Goal: Task Accomplishment & Management: Manage account settings

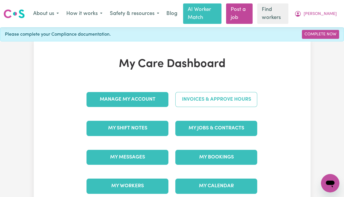
click at [241, 100] on link "Invoices & Approve Hours" at bounding box center [216, 99] width 82 height 15
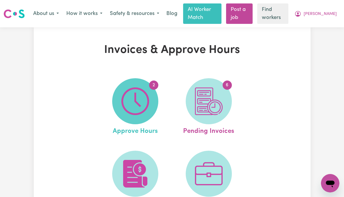
click at [125, 108] on img at bounding box center [135, 102] width 28 height 28
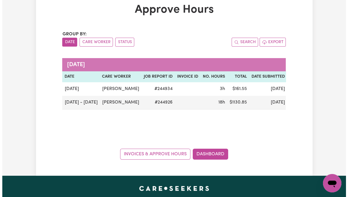
scroll to position [50, 0]
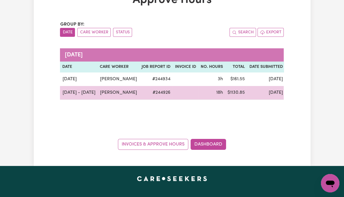
click at [317, 97] on button "Actions" at bounding box center [328, 93] width 22 height 9
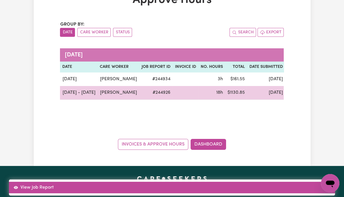
click at [316, 182] on link "View Job Report" at bounding box center [172, 188] width 326 height 12
select select "pm"
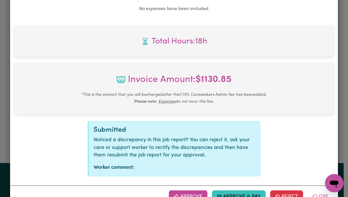
scroll to position [599, 0]
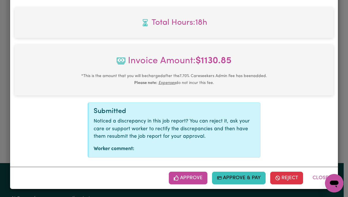
click at [195, 178] on button "Approve" at bounding box center [188, 178] width 39 height 13
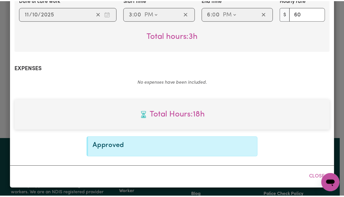
scroll to position [506, 0]
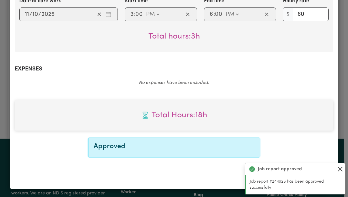
click at [341, 170] on button "Close" at bounding box center [340, 169] width 7 height 7
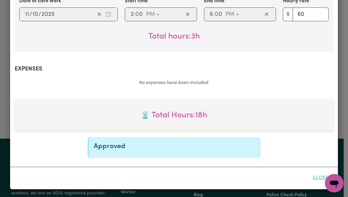
click at [319, 179] on button "Close" at bounding box center [321, 178] width 26 height 13
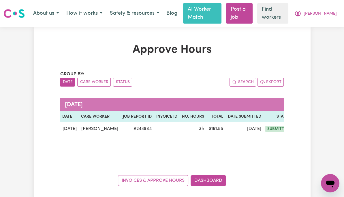
scroll to position [0, 0]
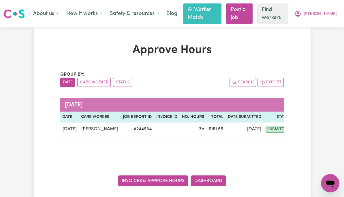
click at [163, 176] on link "Invoices & Approve Hours" at bounding box center [153, 181] width 70 height 11
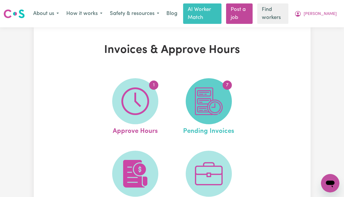
click at [223, 98] on img at bounding box center [209, 102] width 28 height 28
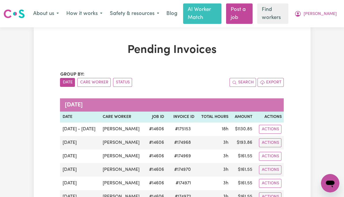
click at [311, 144] on div "Pending Invoices Group by: Date Care Worker Status Search Export [DATE] Date Ca…" at bounding box center [172, 156] width 277 height 224
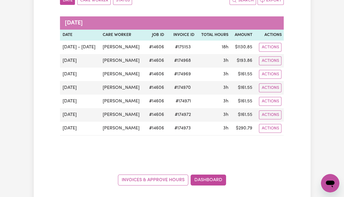
scroll to position [83, 0]
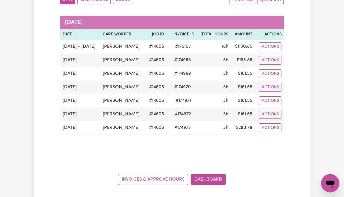
click at [189, 46] on span "# 175153" at bounding box center [183, 46] width 23 height 7
copy span "175153"
